Goal: Task Accomplishment & Management: Manage account settings

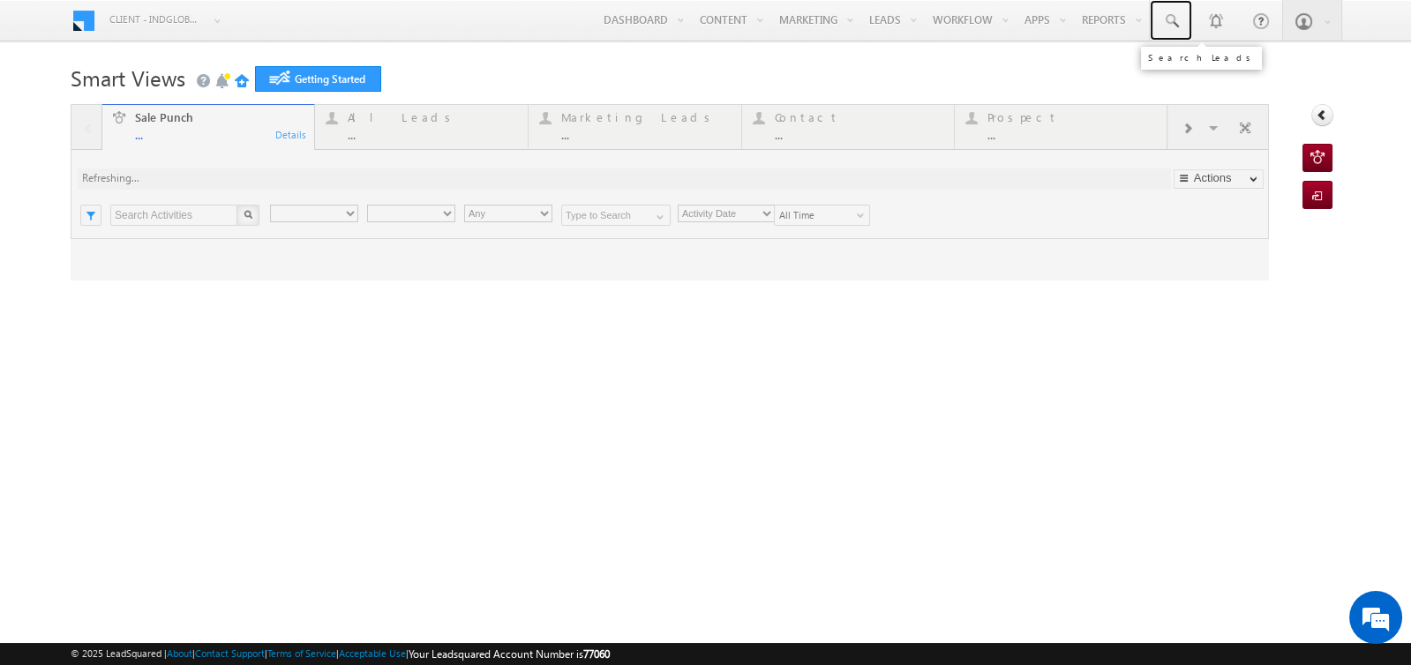
click at [1177, 19] on span at bounding box center [1171, 21] width 18 height 18
type input "Any Owner"
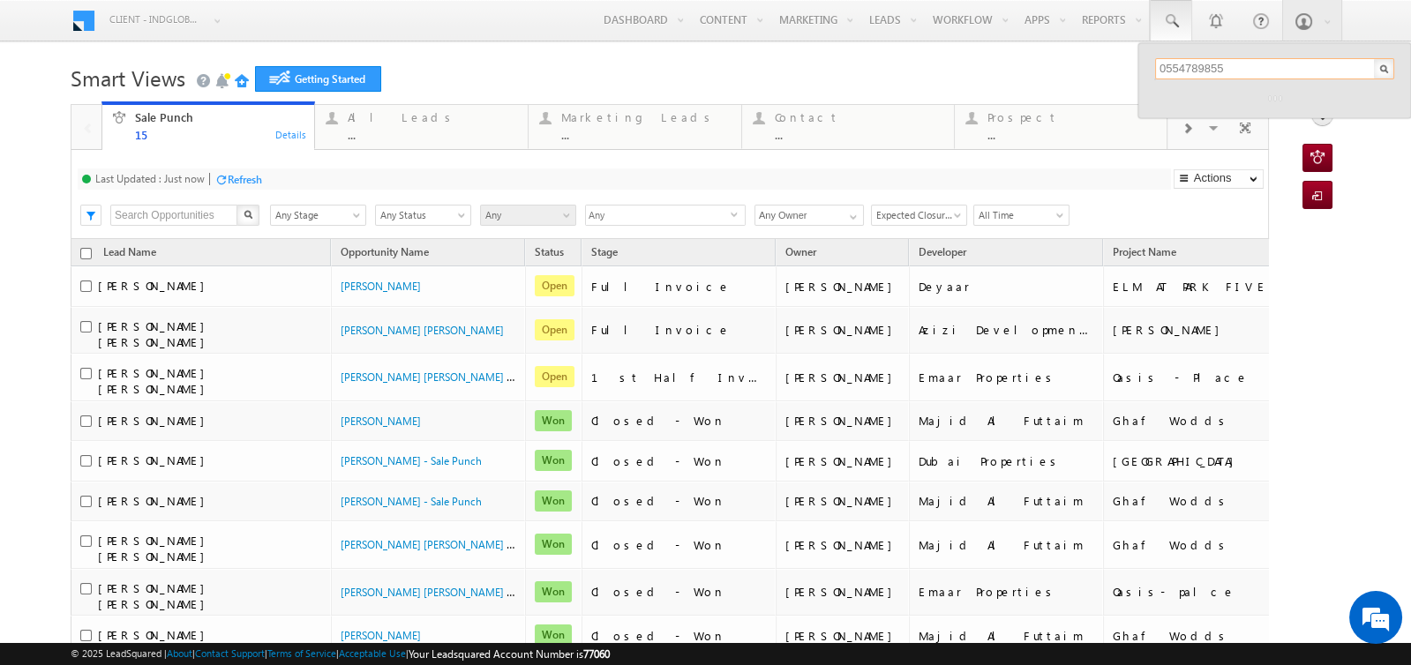
click at [1269, 64] on input "0554789855" at bounding box center [1274, 68] width 239 height 21
drag, startPoint x: 1242, startPoint y: 66, endPoint x: 1154, endPoint y: 66, distance: 88.2
click at [1154, 66] on div "0554789855 No results found." at bounding box center [1274, 68] width 273 height 51
click at [1233, 64] on input "0554789855" at bounding box center [1274, 68] width 239 height 21
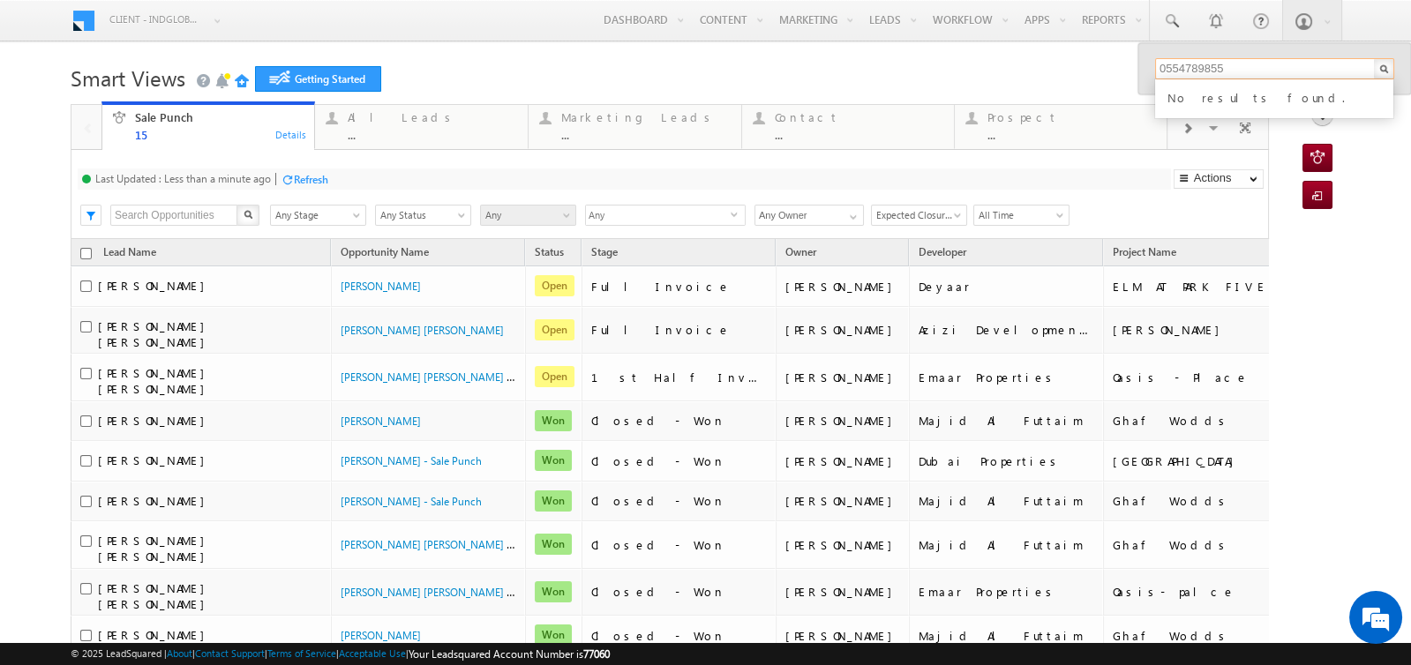
drag, startPoint x: 1233, startPoint y: 64, endPoint x: 1173, endPoint y: 62, distance: 60.0
click at [1173, 62] on input "0554789855" at bounding box center [1274, 68] width 239 height 21
drag, startPoint x: 1168, startPoint y: 64, endPoint x: 1241, endPoint y: 64, distance: 73.2
click at [1241, 64] on input "0554789855" at bounding box center [1274, 68] width 239 height 21
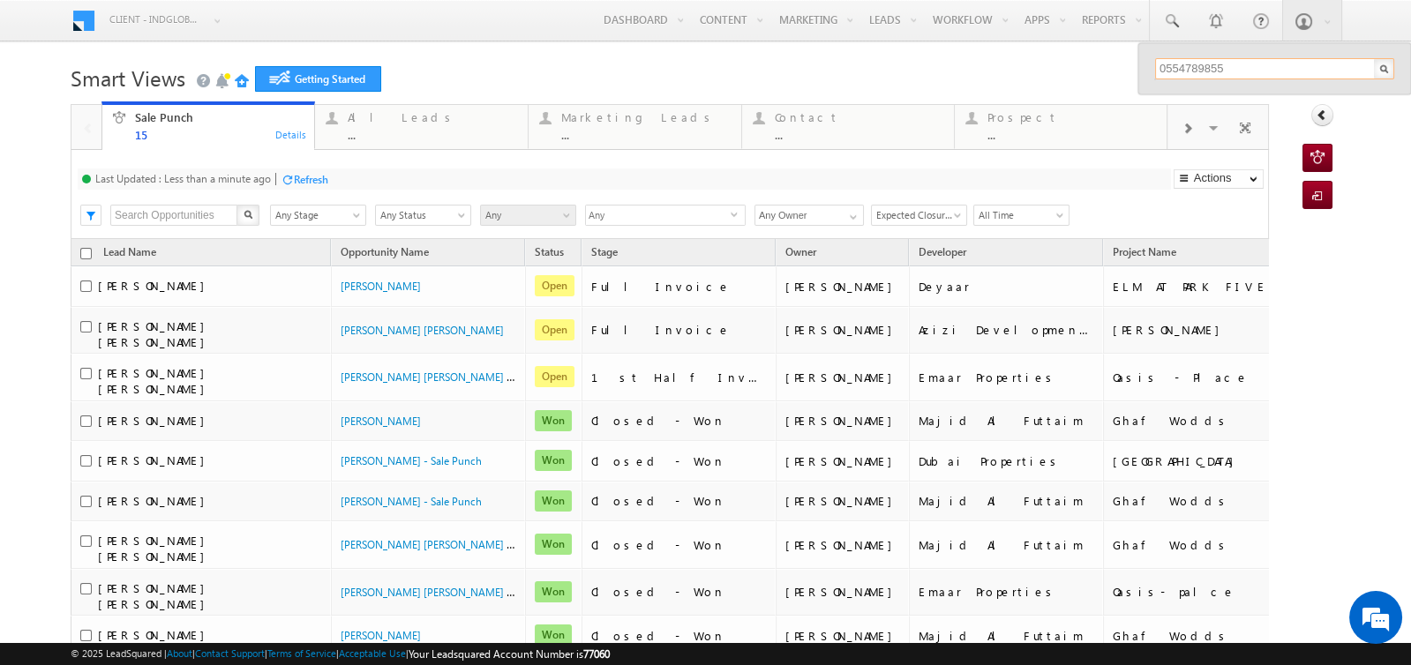
click at [1249, 69] on input "0554789855" at bounding box center [1274, 68] width 239 height 21
type input "0554789855"
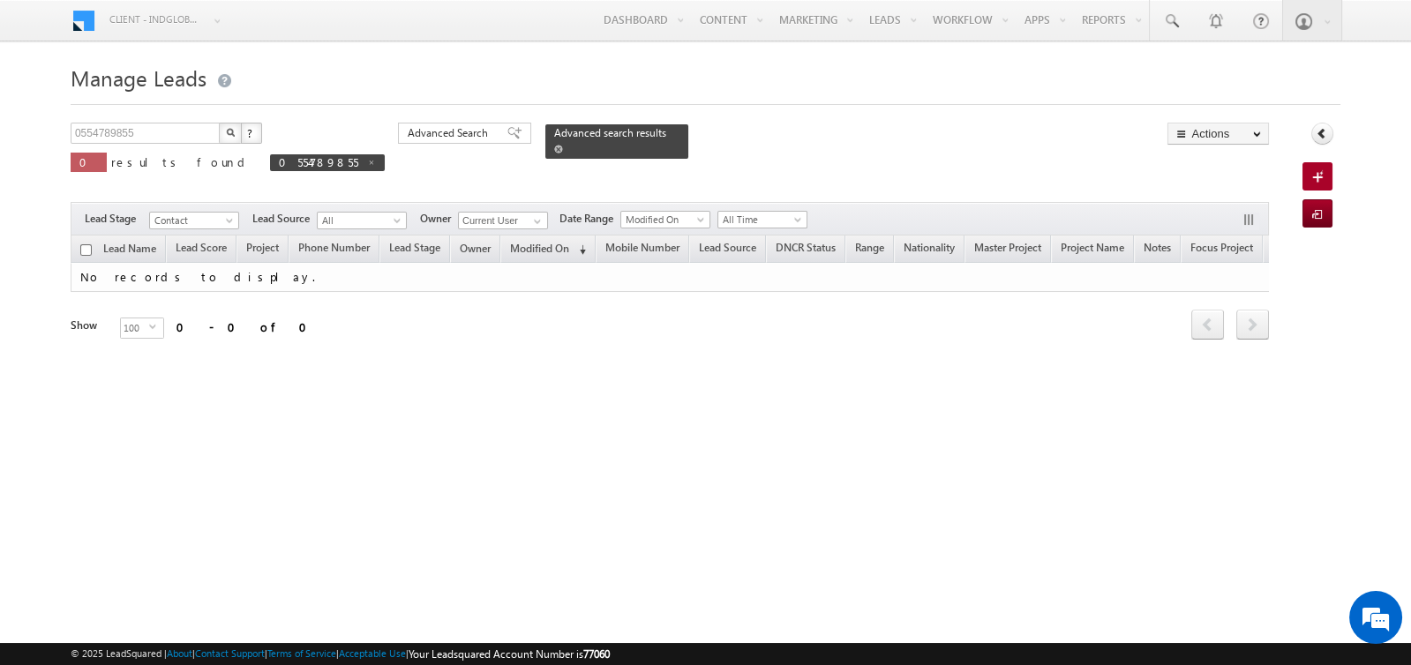
click at [554, 151] on span at bounding box center [558, 149] width 9 height 9
click at [1171, 18] on span at bounding box center [1171, 21] width 18 height 18
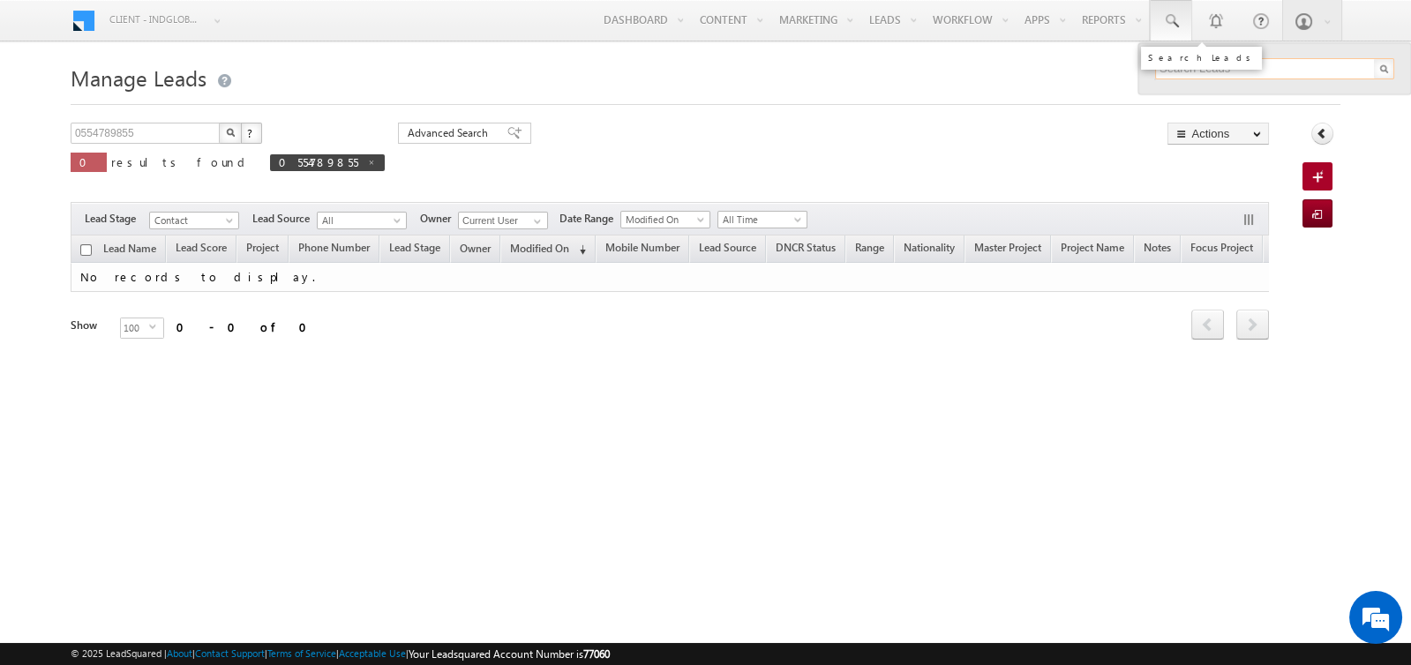
paste input "554789855"
type input "554789855"
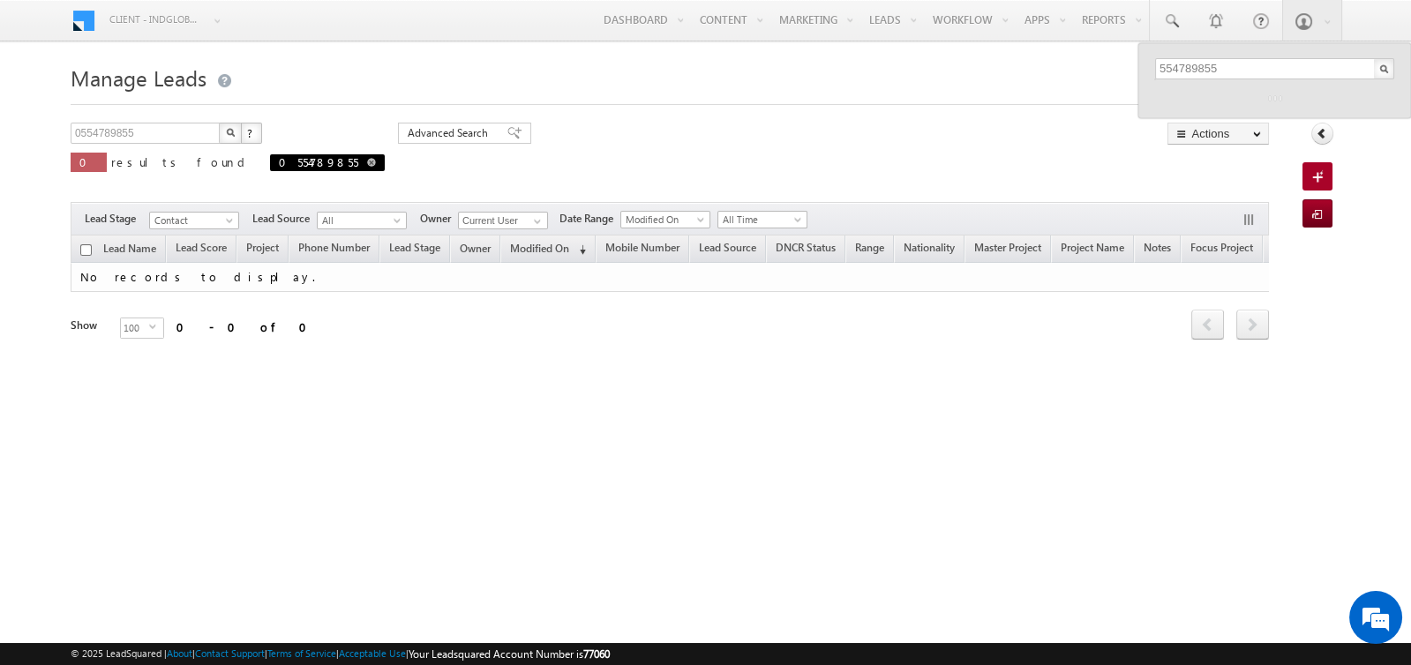
click at [367, 164] on span at bounding box center [371, 162] width 9 height 9
type input "Search Leads"
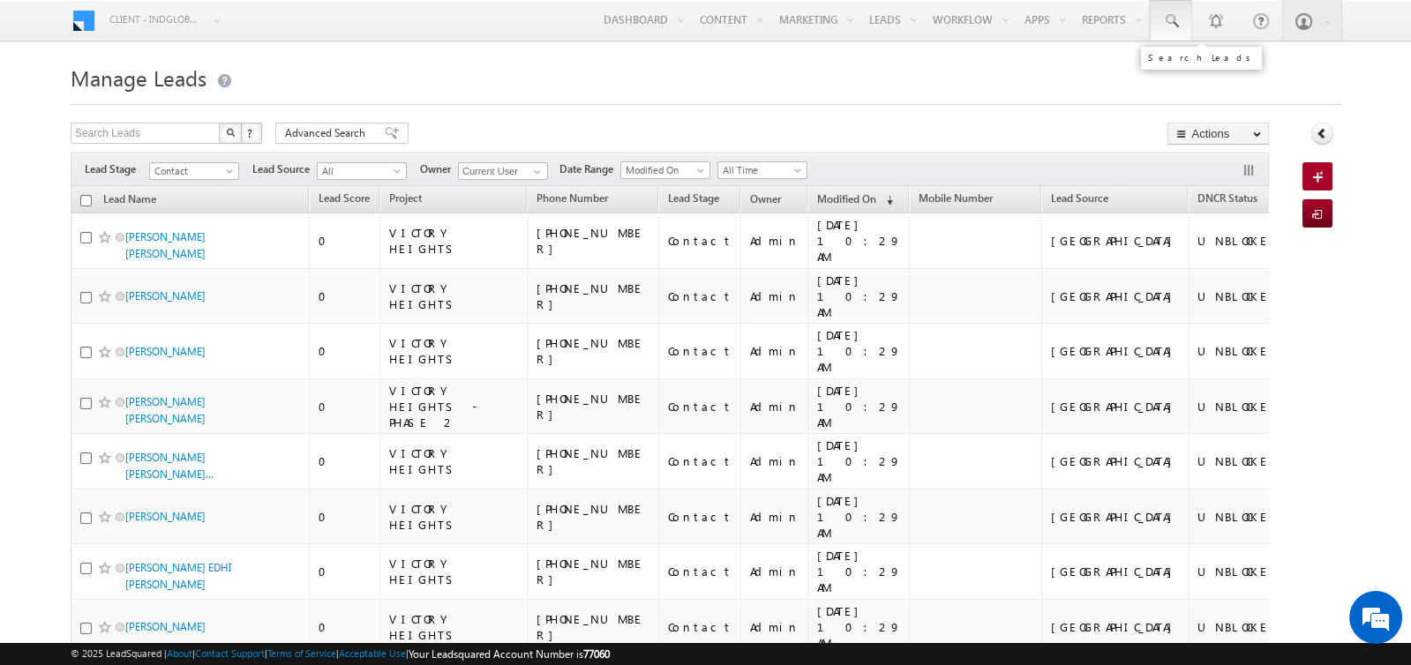
click at [1174, 21] on span at bounding box center [1171, 21] width 18 height 18
paste input "554789855"
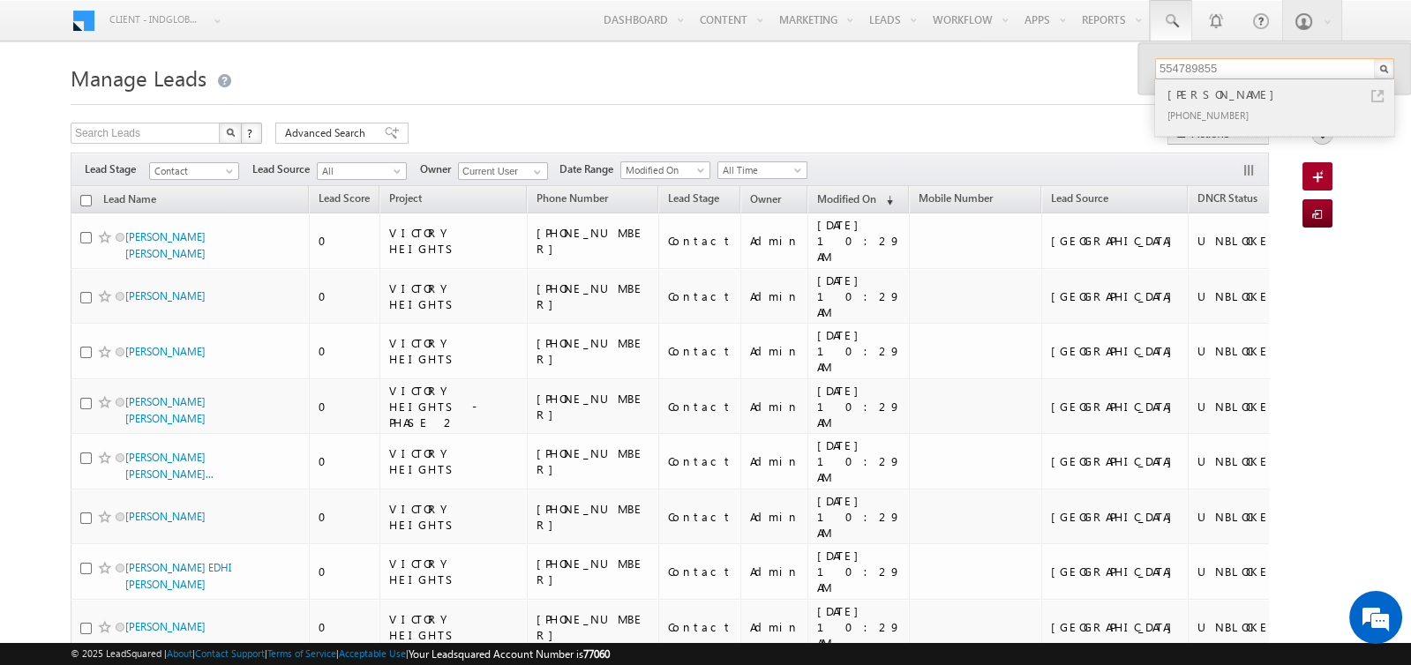
type input "554789855"
click at [1202, 90] on div "[PERSON_NAME]" at bounding box center [1282, 94] width 236 height 19
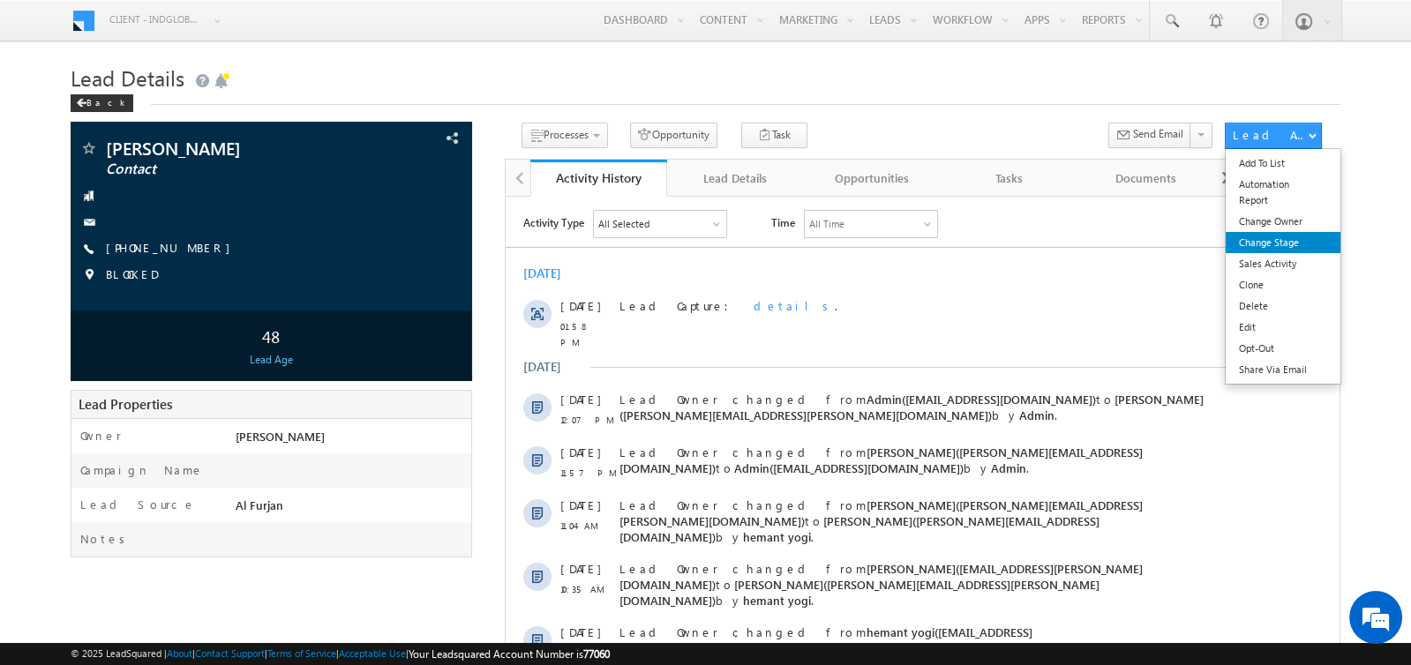
click at [1274, 244] on link "Change Stage" at bounding box center [1282, 242] width 114 height 21
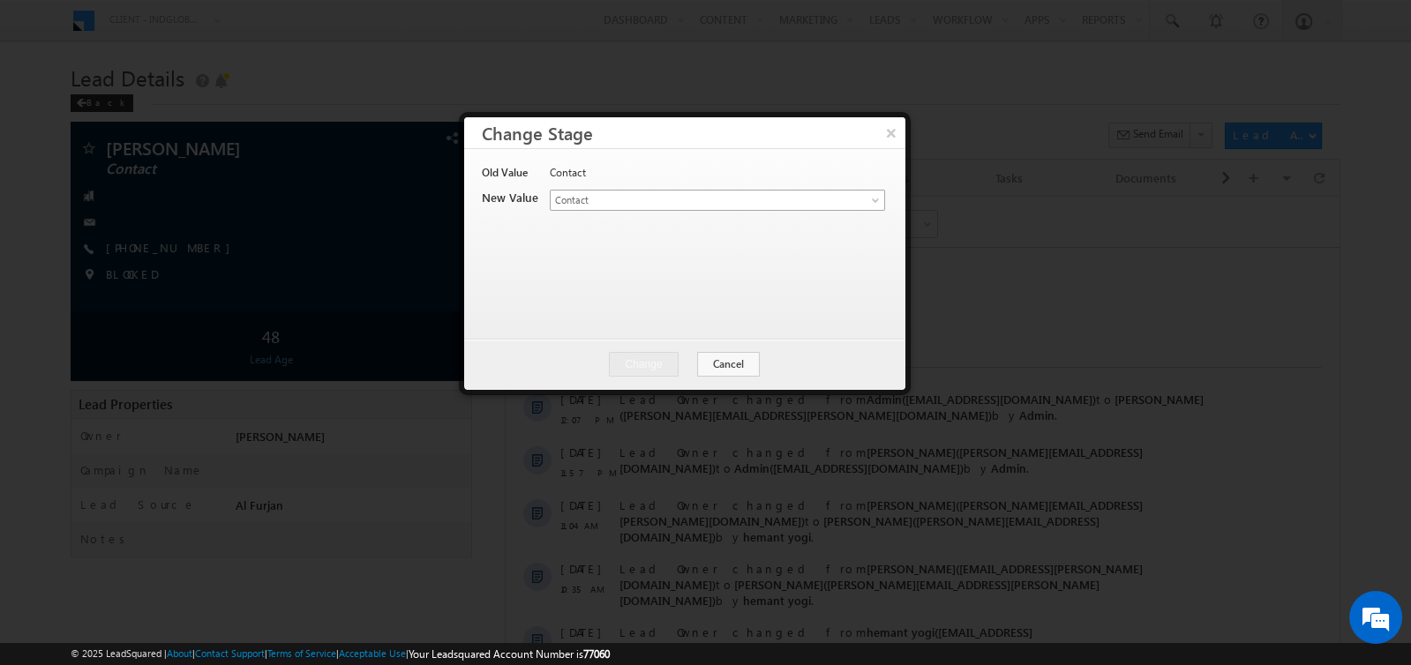
click at [722, 200] on span "Contact" at bounding box center [687, 200] width 275 height 16
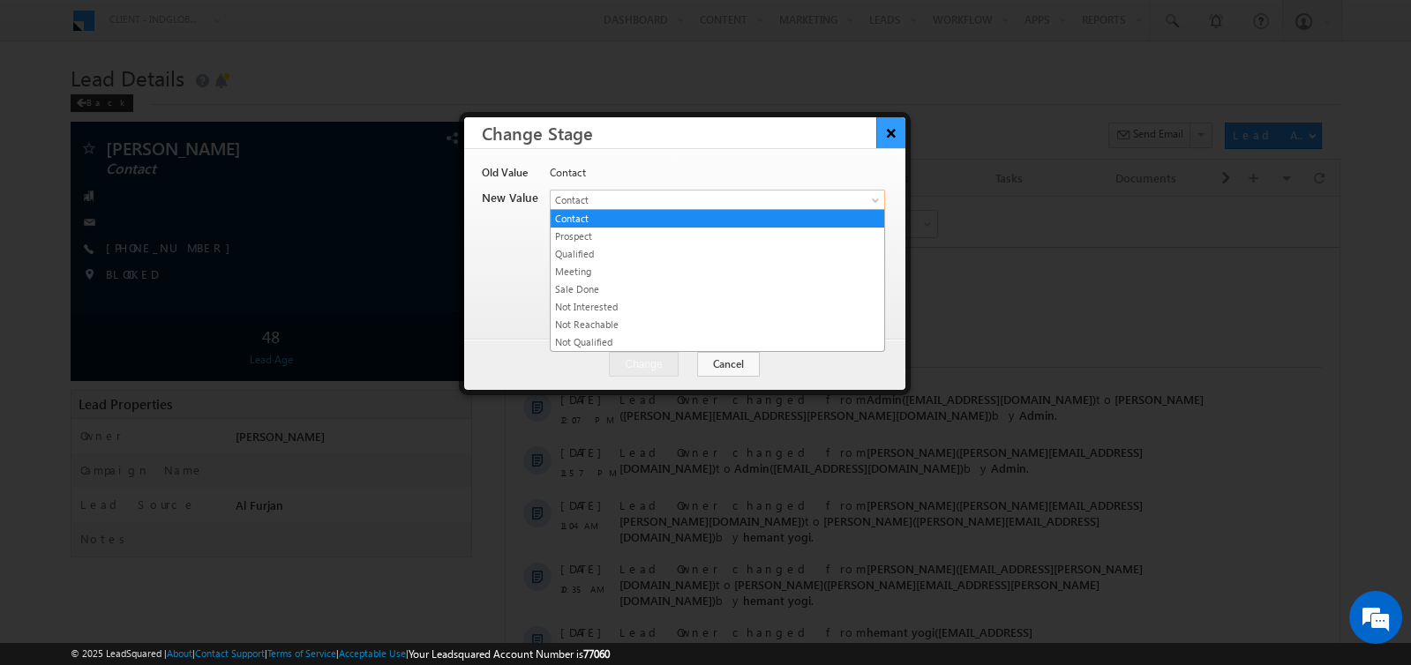
click at [887, 137] on button "×" at bounding box center [890, 132] width 29 height 31
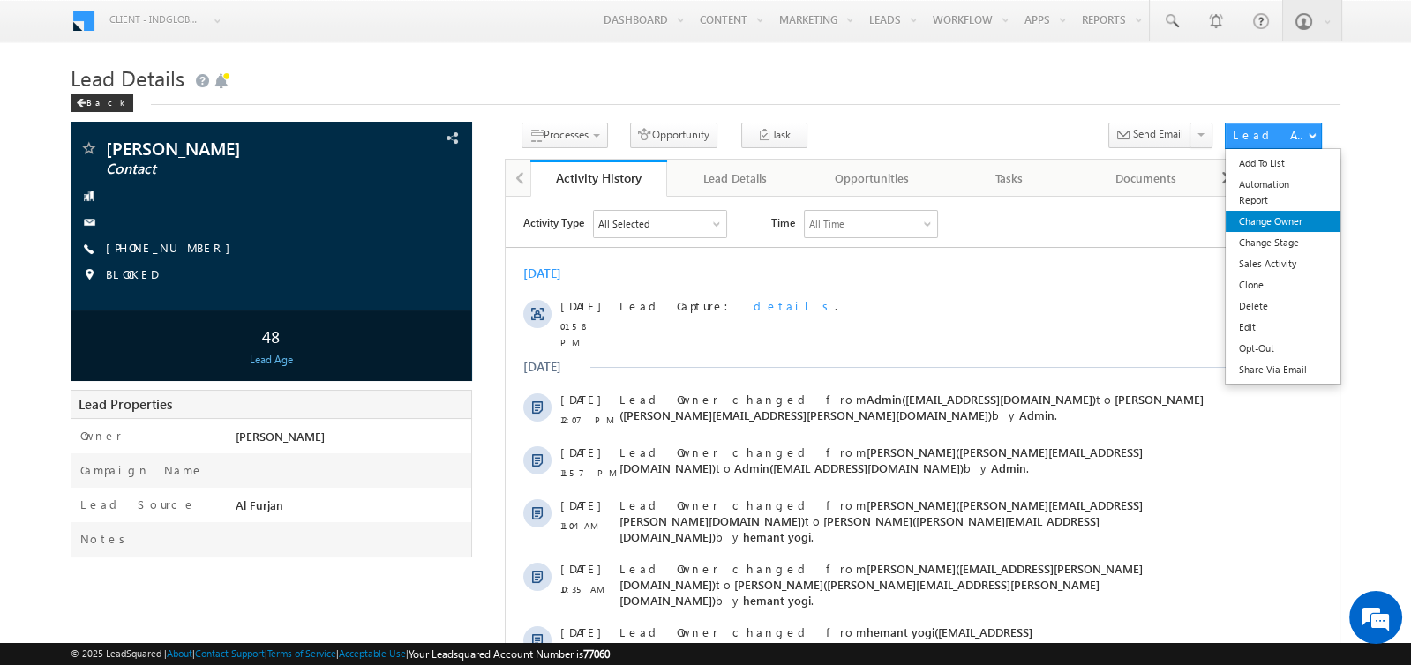
click at [1271, 226] on link "Change Owner" at bounding box center [1282, 221] width 114 height 21
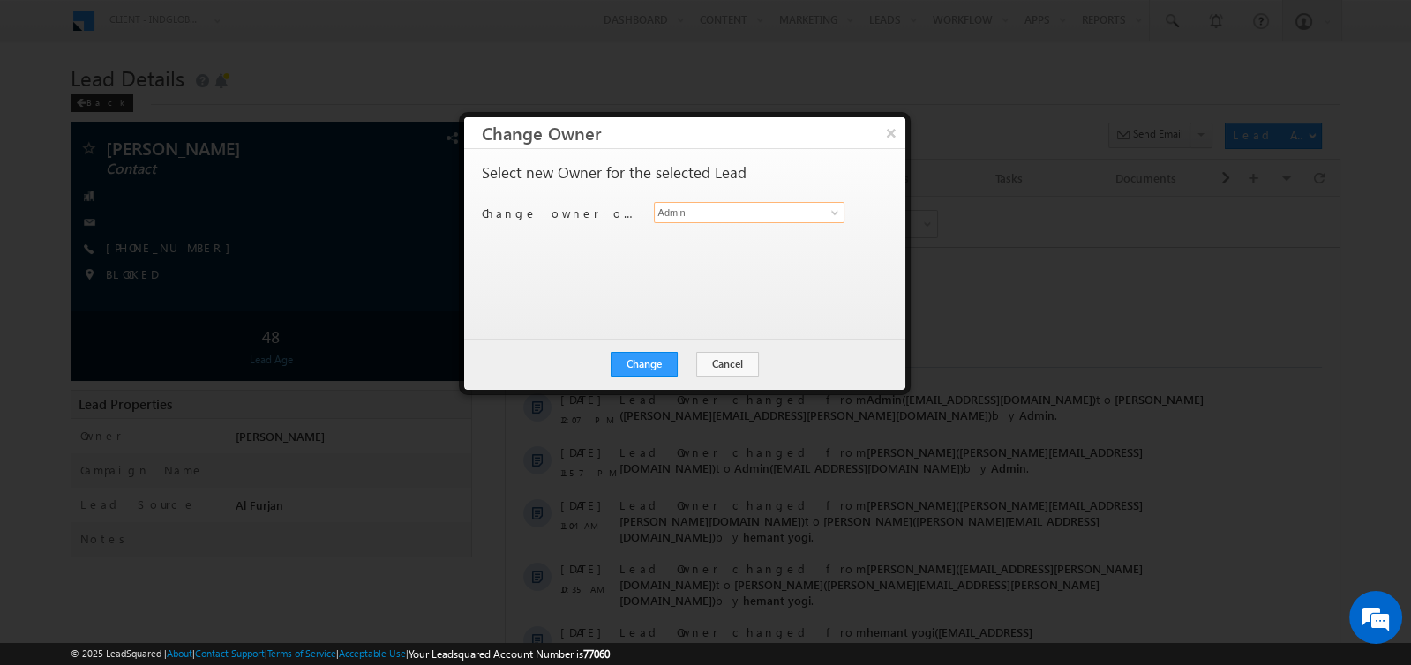
click at [705, 209] on input "Admin" at bounding box center [749, 212] width 191 height 21
click at [685, 240] on span "abhishek.dalal@indglobal.ae" at bounding box center [740, 246] width 159 height 13
type input "Abhishek Dalal"
click at [653, 357] on button "Change" at bounding box center [643, 364] width 67 height 25
click at [677, 360] on button "Close" at bounding box center [686, 364] width 56 height 25
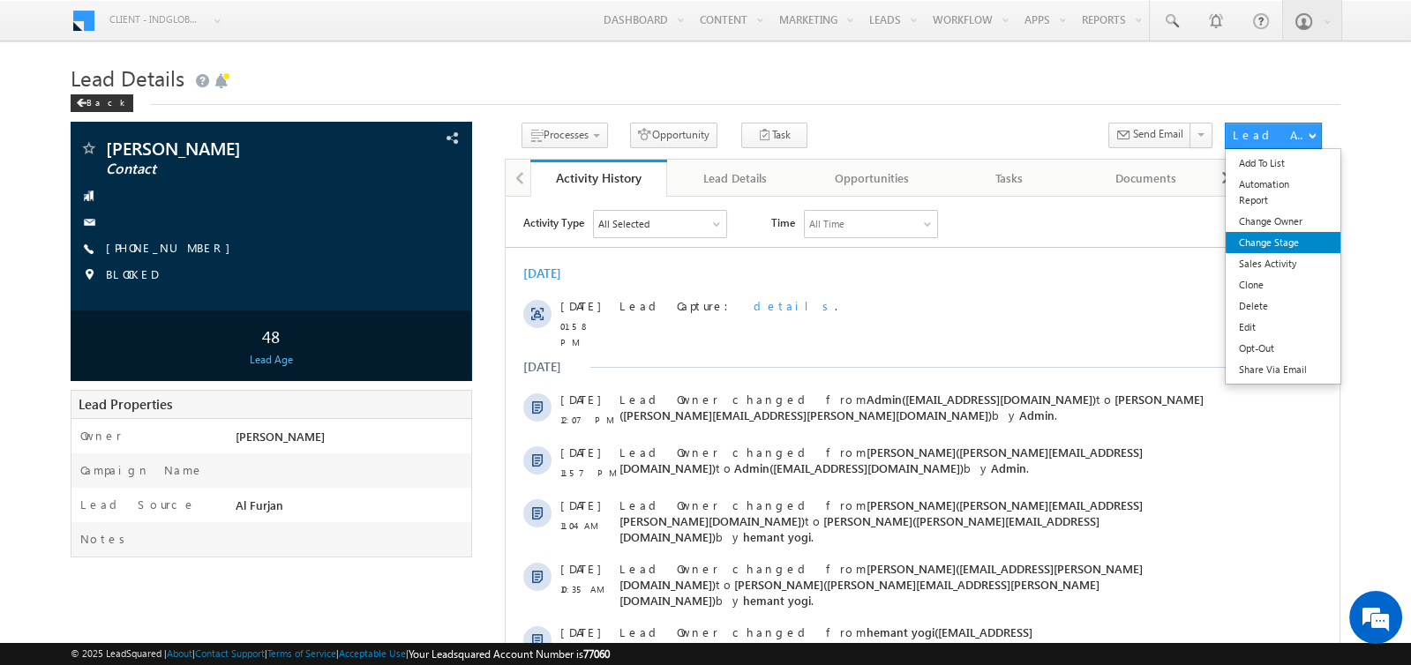
click at [1262, 237] on link "Change Stage" at bounding box center [1282, 242] width 114 height 21
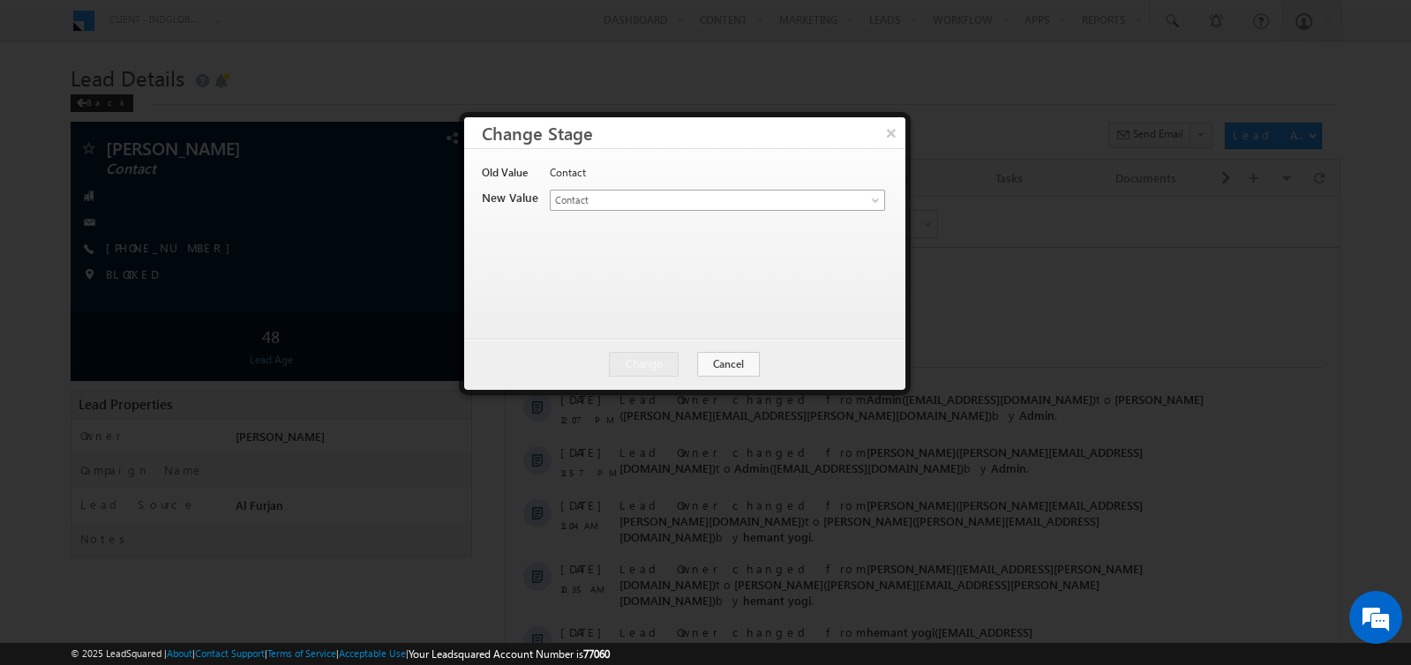
click at [712, 197] on span "Contact" at bounding box center [687, 200] width 275 height 16
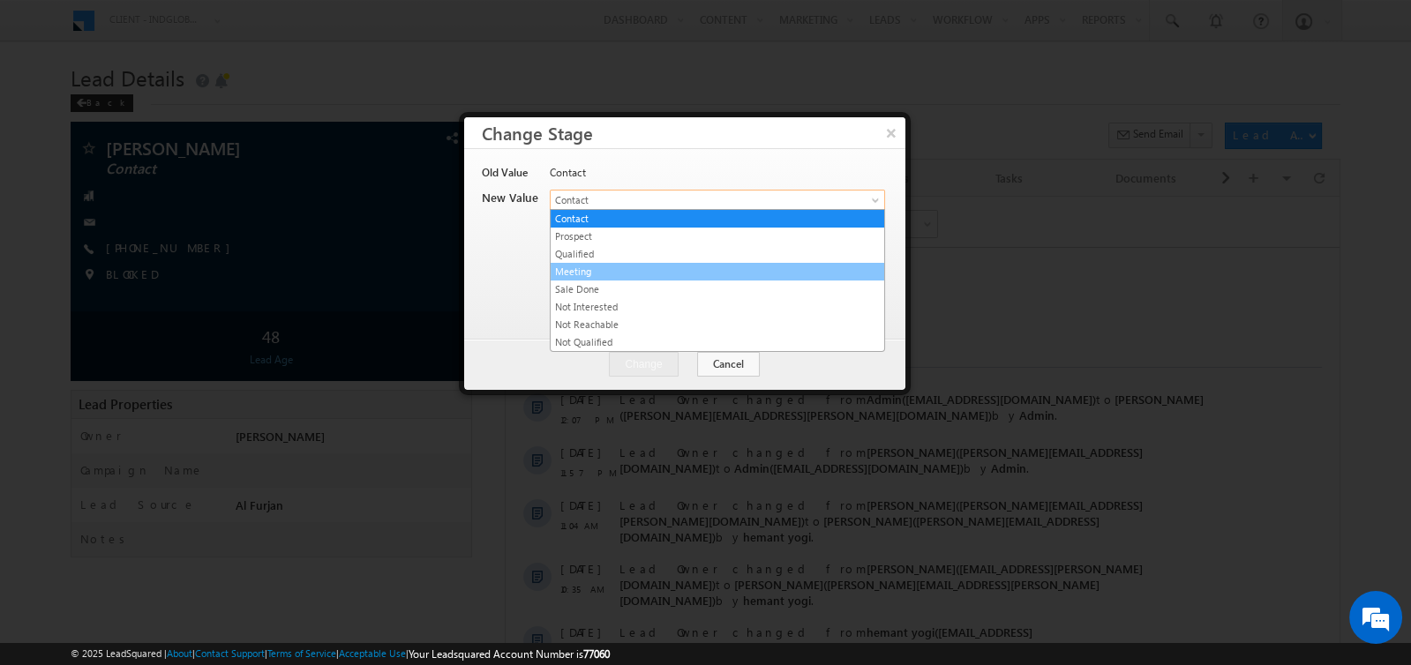
click at [611, 268] on link "Meeting" at bounding box center [716, 272] width 333 height 16
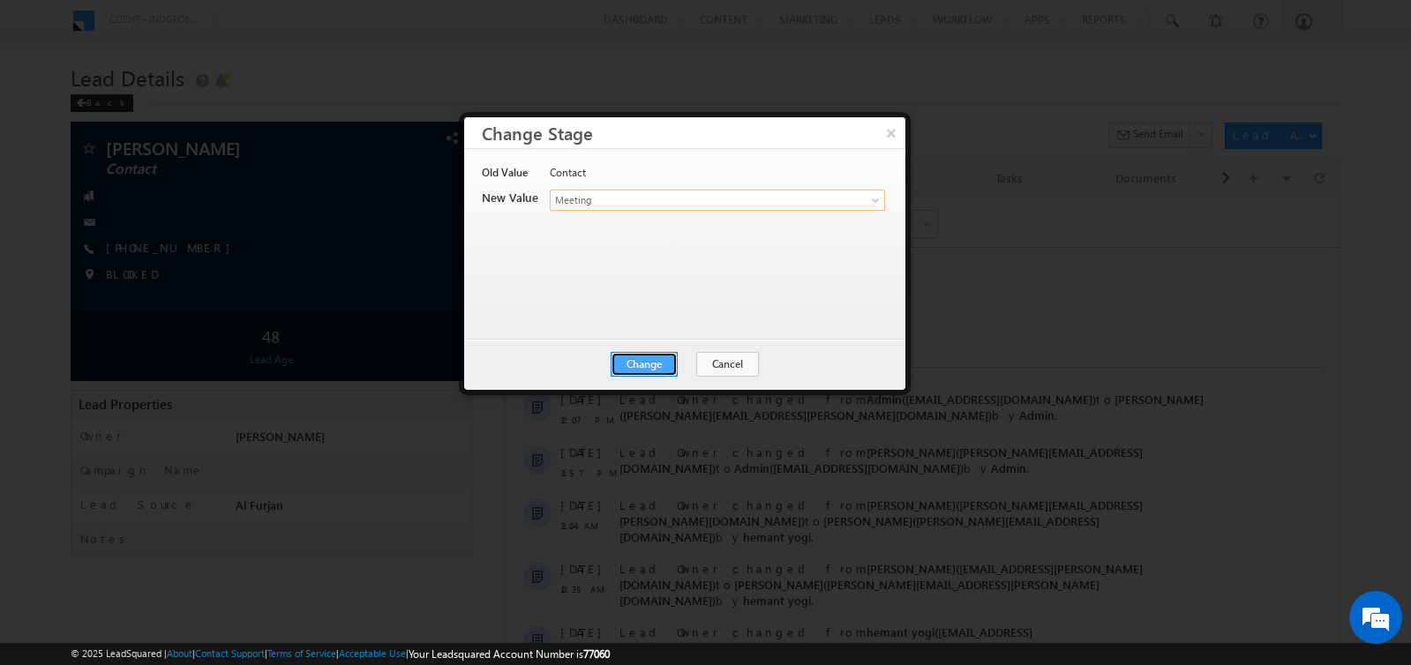
click at [646, 363] on button "Change" at bounding box center [643, 364] width 67 height 25
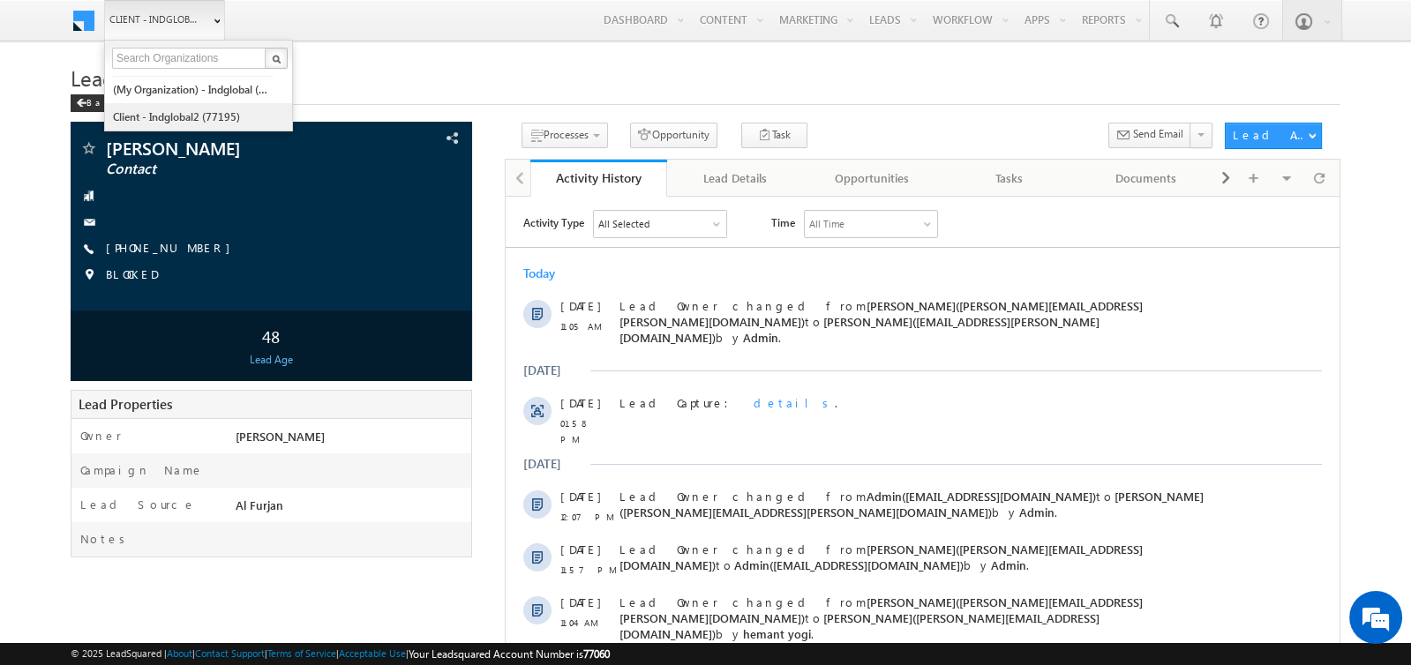
click at [176, 110] on link "Client - indglobal2 (77195)" at bounding box center [192, 116] width 161 height 27
